Goal: Task Accomplishment & Management: Manage account settings

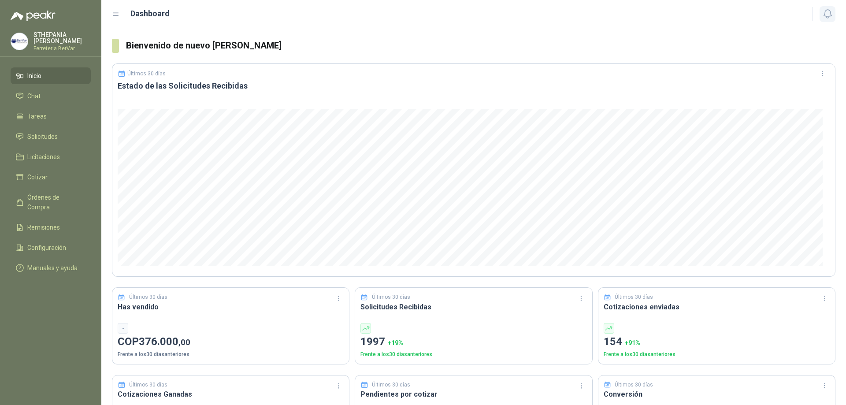
click at [829, 11] on icon "button" at bounding box center [827, 13] width 11 height 11
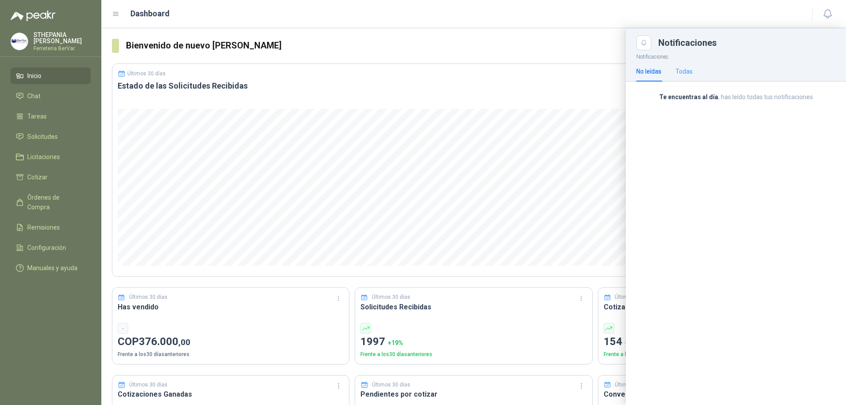
click at [676, 71] on div "No leídas Todas" at bounding box center [664, 71] width 56 height 20
click at [685, 70] on div "Todas" at bounding box center [684, 72] width 17 height 10
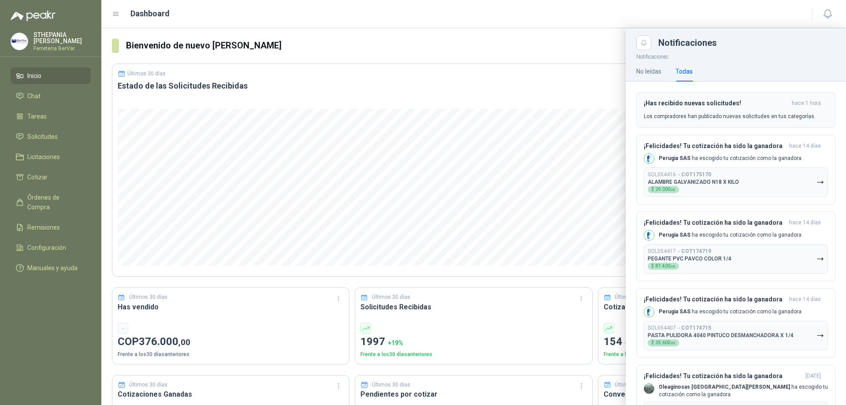
click at [663, 104] on h3 "¡Has recibido nuevas solicitudes!" at bounding box center [716, 103] width 145 height 7
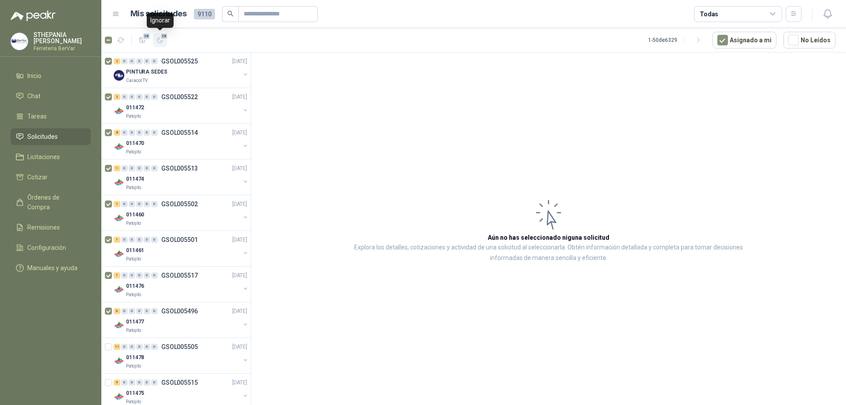
click at [165, 40] on span "28" at bounding box center [164, 36] width 8 height 7
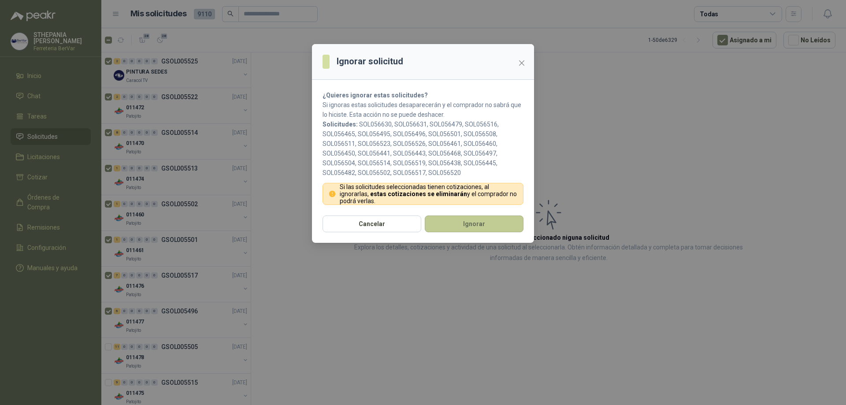
click at [457, 219] on button "Ignorar" at bounding box center [474, 224] width 99 height 17
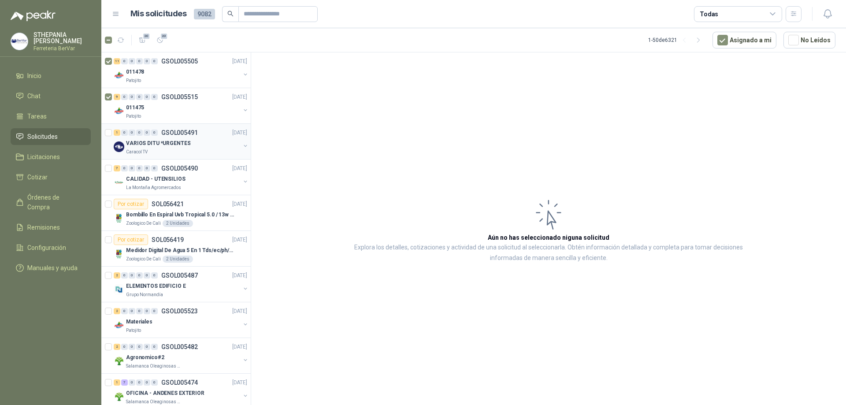
click at [109, 128] on div at bounding box center [109, 141] width 9 height 28
click at [160, 38] on span "21" at bounding box center [164, 36] width 8 height 7
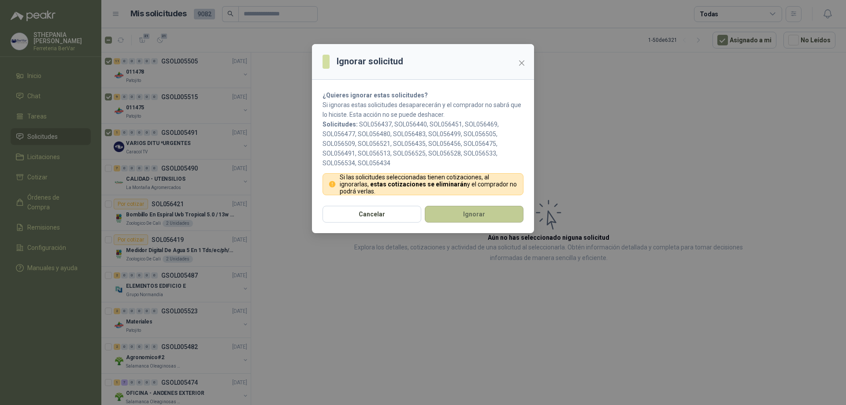
click at [442, 209] on button "Ignorar" at bounding box center [474, 214] width 99 height 17
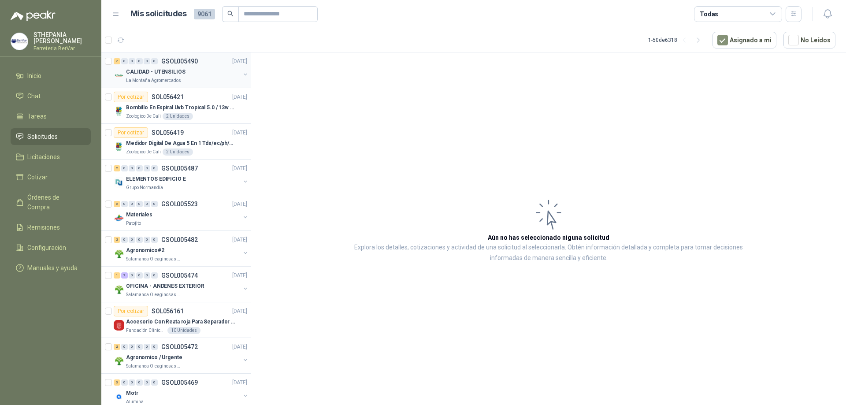
click at [183, 79] on div "La Montaña Agromercados" at bounding box center [183, 80] width 114 height 7
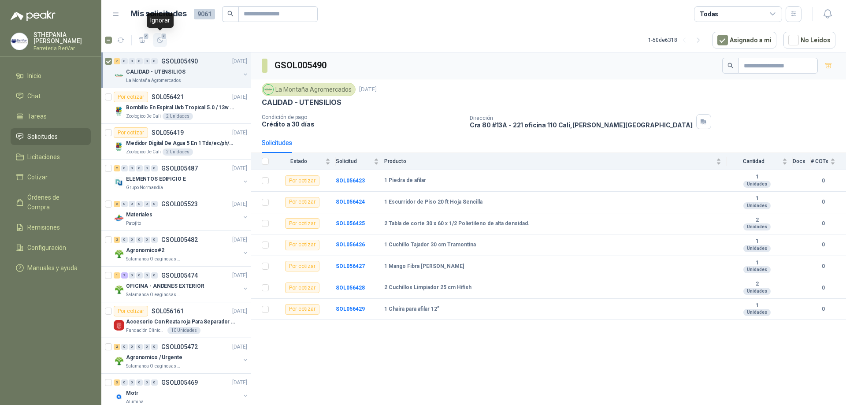
click at [163, 38] on span "7" at bounding box center [164, 36] width 6 height 7
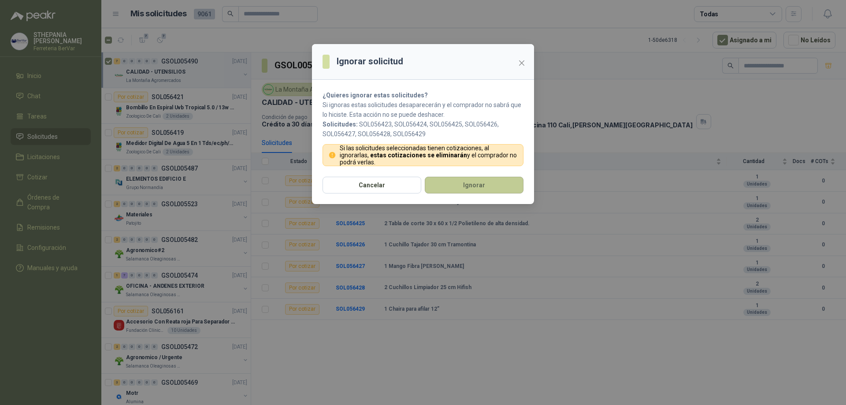
click at [480, 184] on button "Ignorar" at bounding box center [474, 185] width 99 height 17
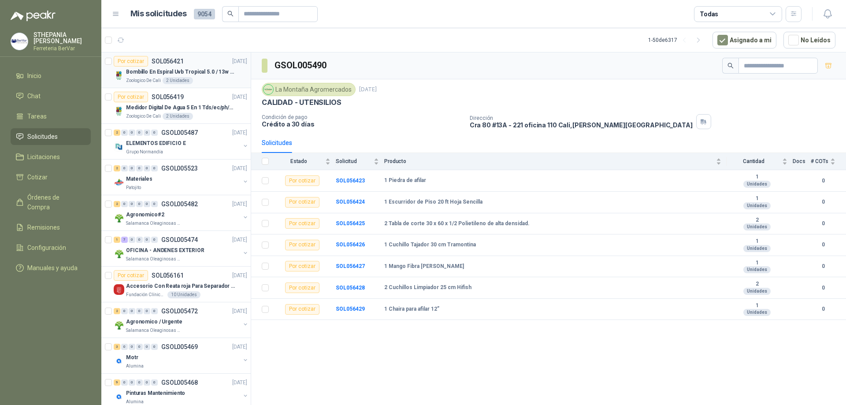
click at [207, 75] on p "Bombillo En Espiral Uvb Tropical 5.0 / 13w Reptiles (ectotermos)" at bounding box center [181, 72] width 110 height 8
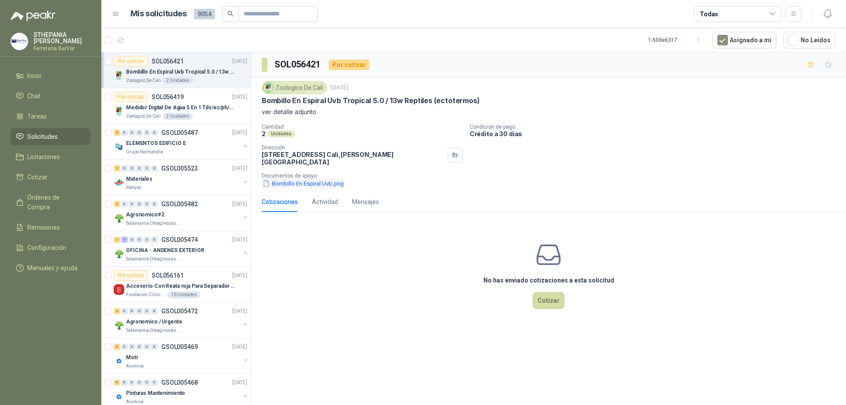
click at [293, 179] on button "Bombillo En Espiral Uvb.png" at bounding box center [303, 183] width 83 height 9
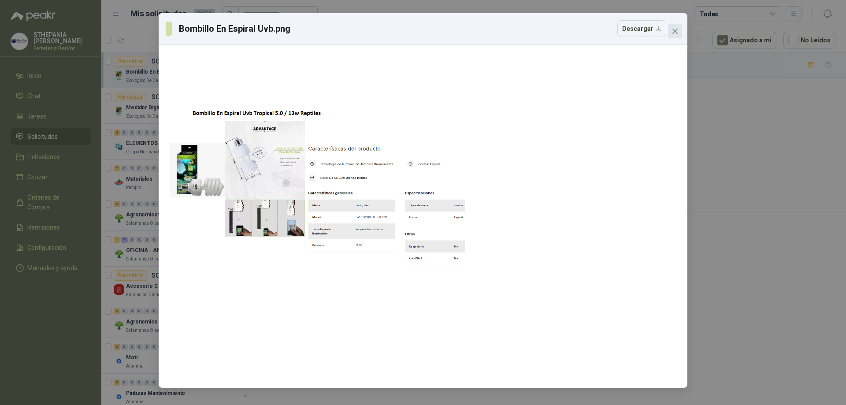
click at [668, 32] on span "Close" at bounding box center [675, 31] width 14 height 7
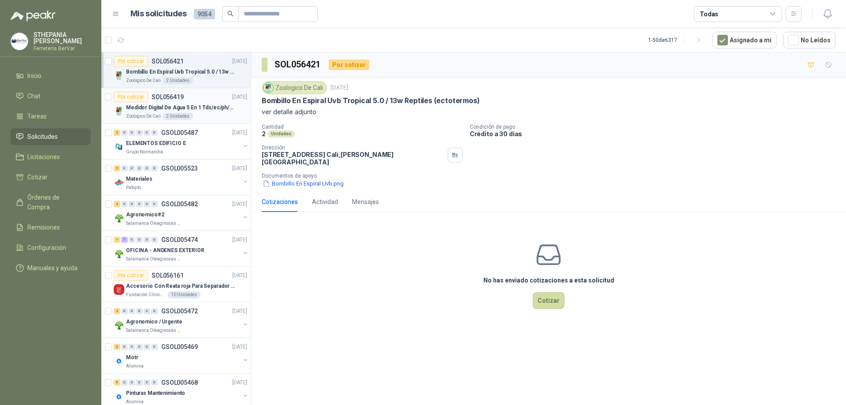
click at [164, 101] on div "Por cotizar SOL056419" at bounding box center [149, 97] width 70 height 11
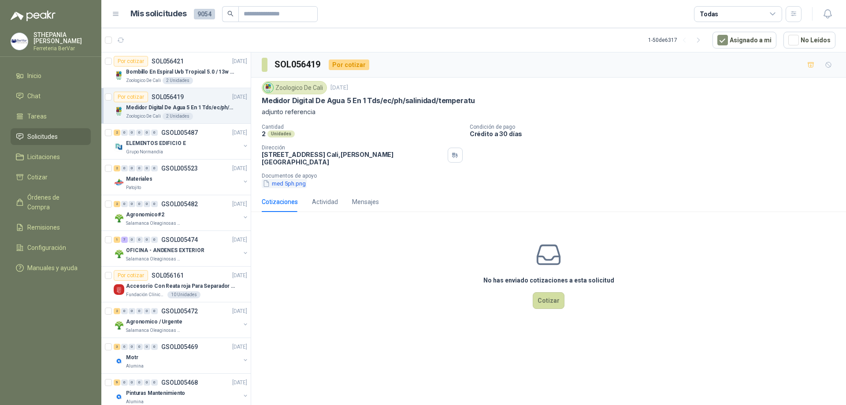
click at [289, 179] on button "med 5ph.png" at bounding box center [284, 183] width 45 height 9
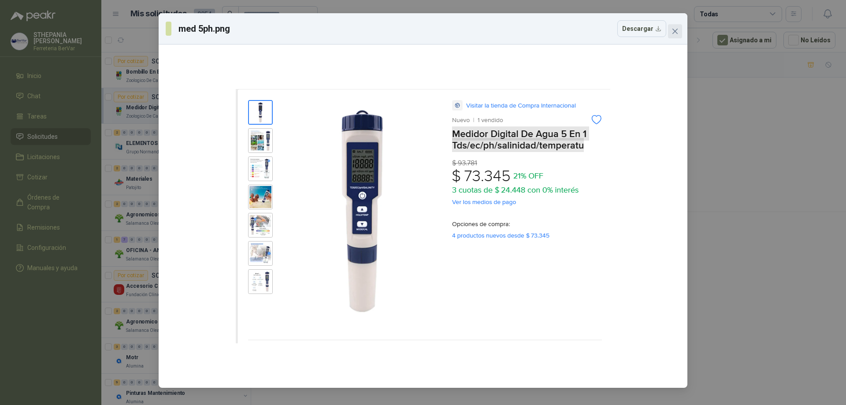
click at [673, 29] on icon "close" at bounding box center [675, 31] width 7 height 7
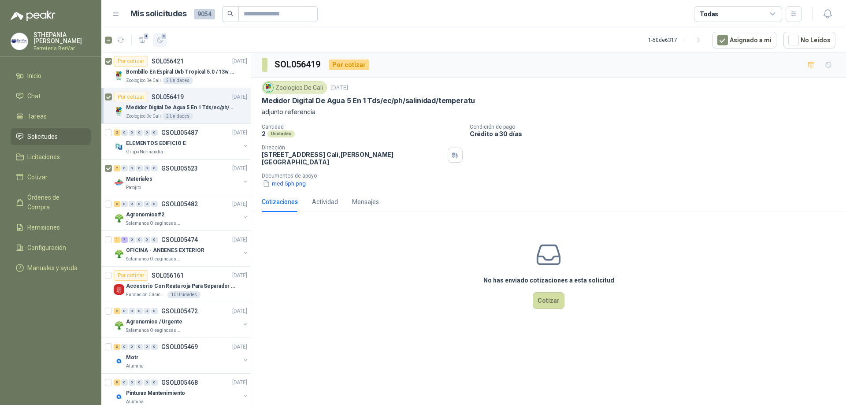
click at [166, 37] on span "4" at bounding box center [164, 36] width 6 height 7
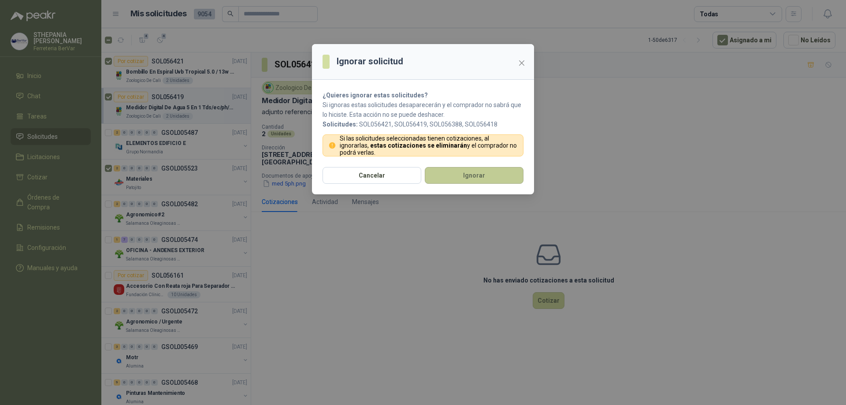
click at [432, 173] on button "Ignorar" at bounding box center [474, 175] width 99 height 17
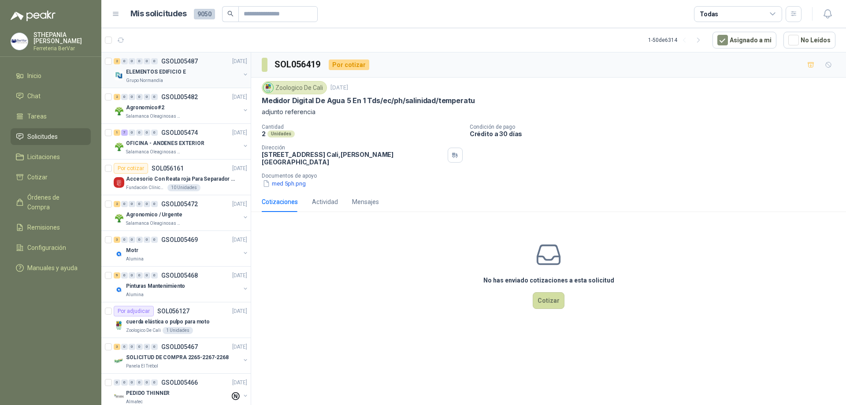
click at [151, 71] on p "ELEMENTOS EDIFICIO E" at bounding box center [156, 72] width 60 height 8
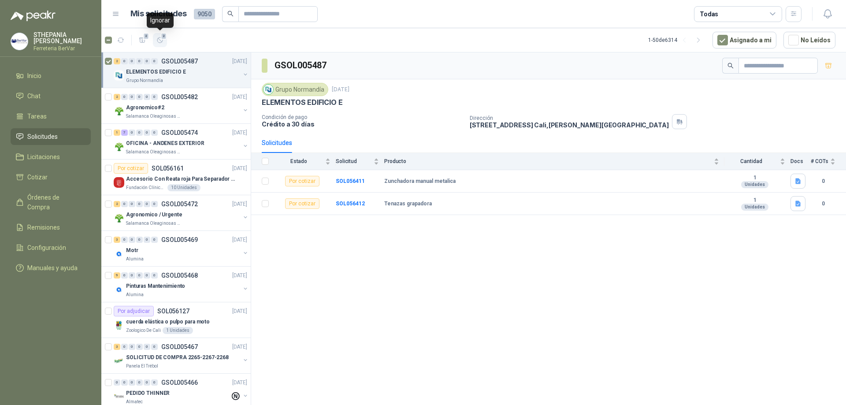
click at [158, 44] on icon "button" at bounding box center [159, 40] width 7 height 7
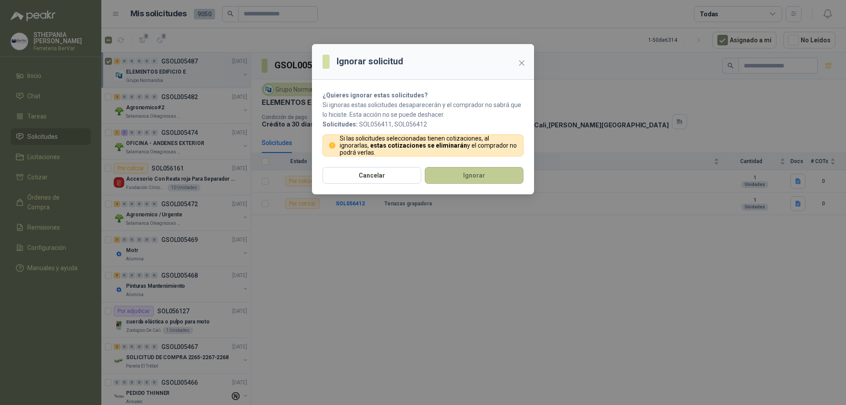
click at [444, 177] on button "Ignorar" at bounding box center [474, 175] width 99 height 17
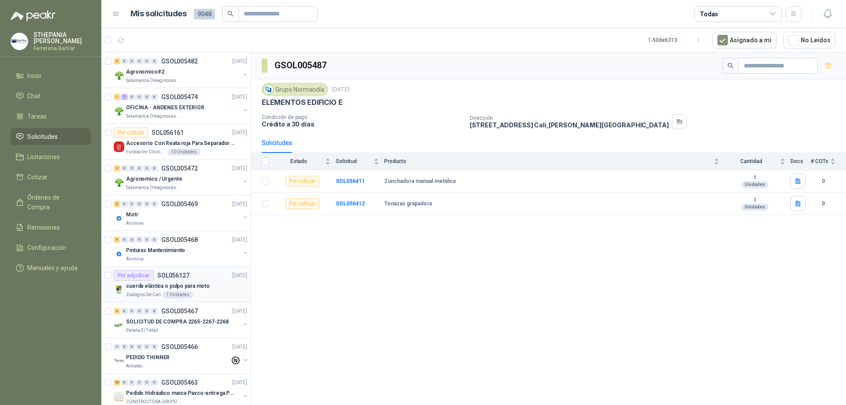
click at [199, 276] on div "Por adjudicar SOL056127 [DATE]" at bounding box center [181, 275] width 134 height 11
